Goal: Information Seeking & Learning: Learn about a topic

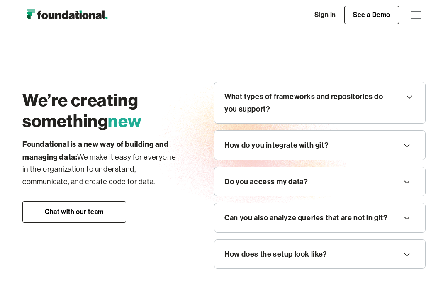
scroll to position [921, 0]
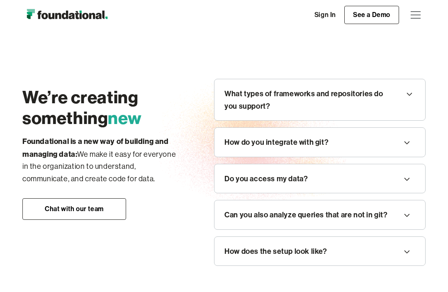
click at [229, 193] on div "Do you access my data?" at bounding box center [319, 178] width 211 height 29
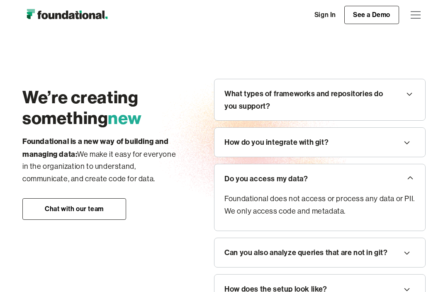
click at [248, 112] on div "What types of frameworks and repositories do you support?" at bounding box center [309, 100] width 170 height 24
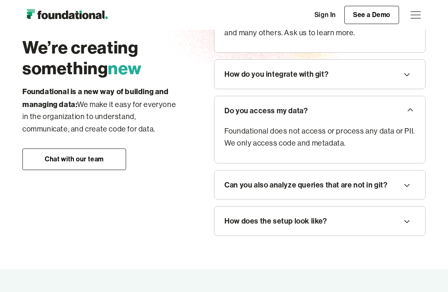
scroll to position [1055, 0]
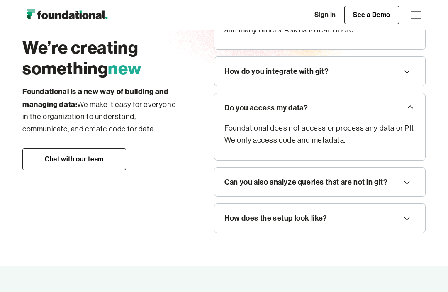
click at [250, 188] on div "Can you also analyze queries that are not in git?" at bounding box center [305, 182] width 163 height 12
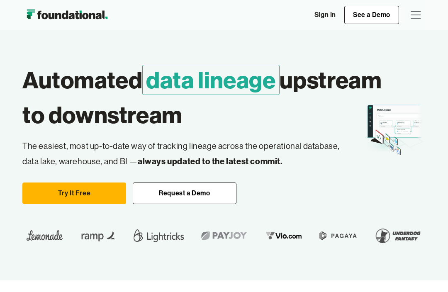
scroll to position [0, 0]
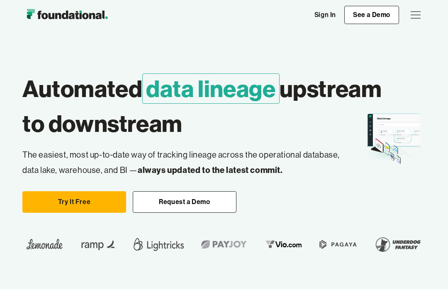
click at [61, 21] on img "home" at bounding box center [66, 15] width 89 height 17
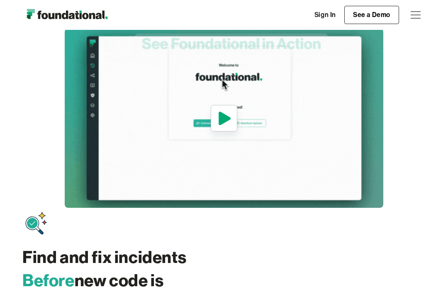
scroll to position [423, 0]
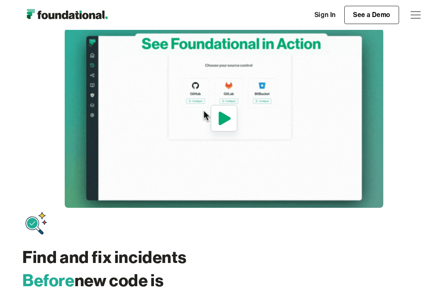
click at [216, 121] on icon "open lightbox" at bounding box center [223, 118] width 19 height 20
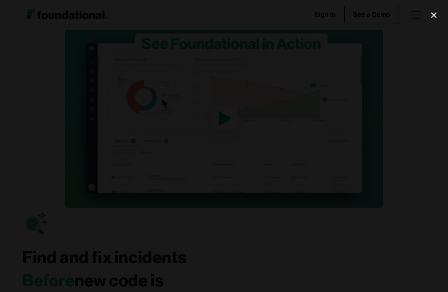
click at [425, 24] on div "close lightbox" at bounding box center [434, 15] width 28 height 18
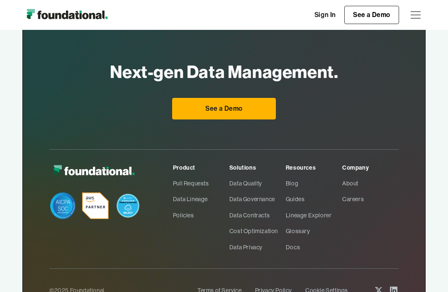
scroll to position [2441, 0]
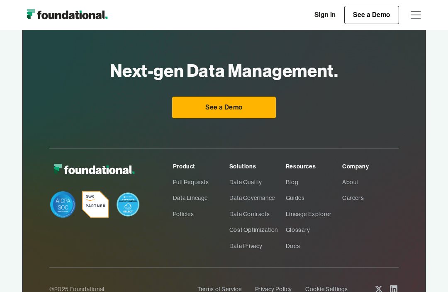
click at [234, 179] on link "Data Quality" at bounding box center [257, 182] width 56 height 16
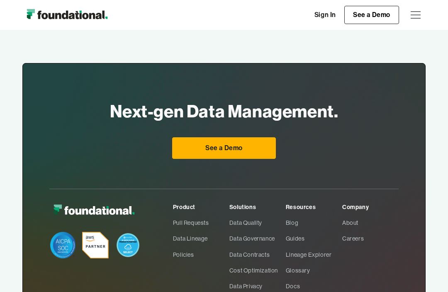
scroll to position [1214, 0]
click at [238, 231] on link "Data Governance" at bounding box center [257, 239] width 56 height 16
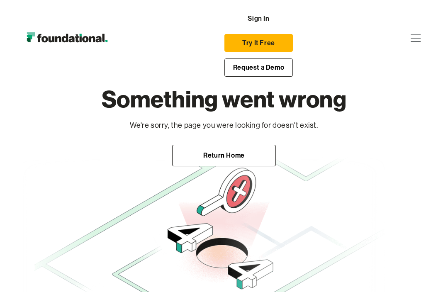
click at [188, 149] on link "Return Home" at bounding box center [224, 156] width 104 height 22
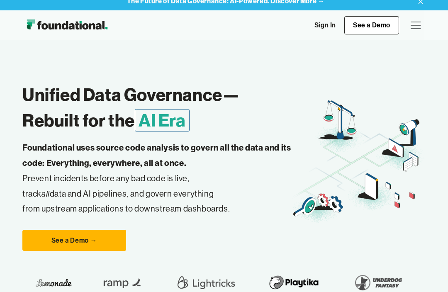
scroll to position [8, 0]
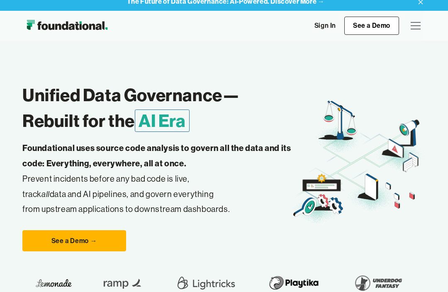
click at [415, 24] on div "menu" at bounding box center [416, 26] width 20 height 20
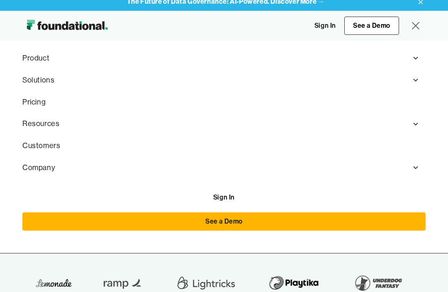
click at [32, 64] on div "Product" at bounding box center [223, 58] width 403 height 22
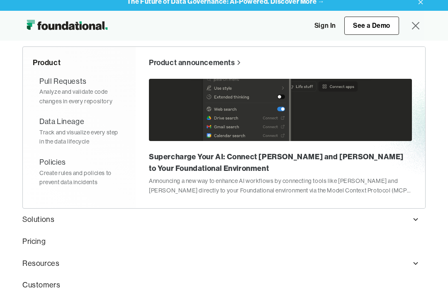
scroll to position [23, 0]
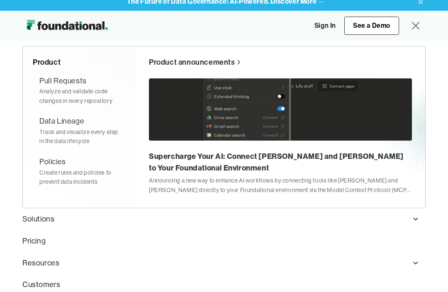
click at [2, 166] on nav "Product Product Pull Requests Analyze and validate code changes in every reposi…" at bounding box center [224, 187] width 448 height 292
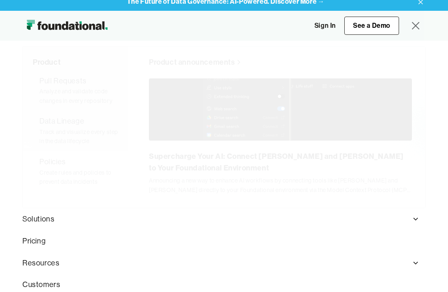
scroll to position [0, 0]
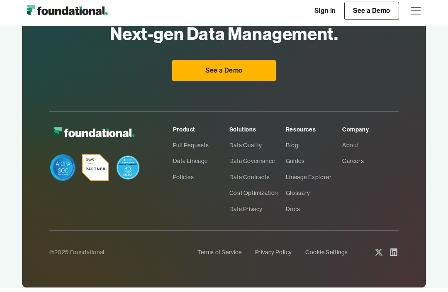
scroll to position [2474, 0]
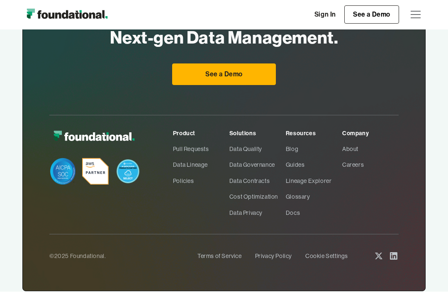
click at [238, 166] on link "Data Governance" at bounding box center [257, 165] width 56 height 16
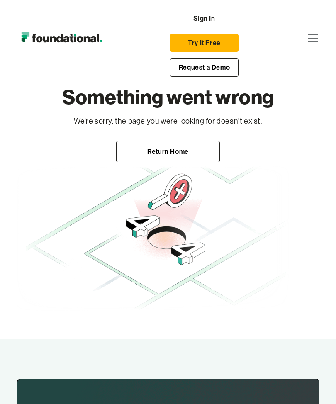
click at [81, 46] on img "home" at bounding box center [61, 38] width 89 height 17
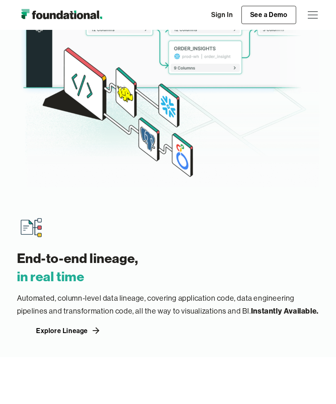
scroll to position [1561, 0]
